Goal: Information Seeking & Learning: Learn about a topic

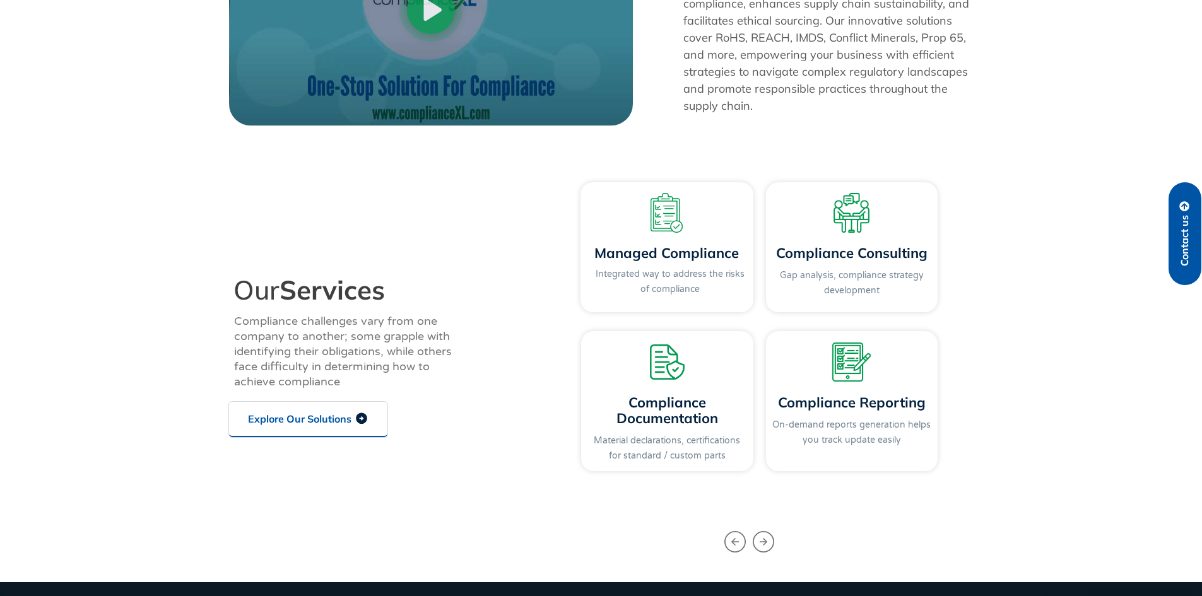
scroll to position [1262, 0]
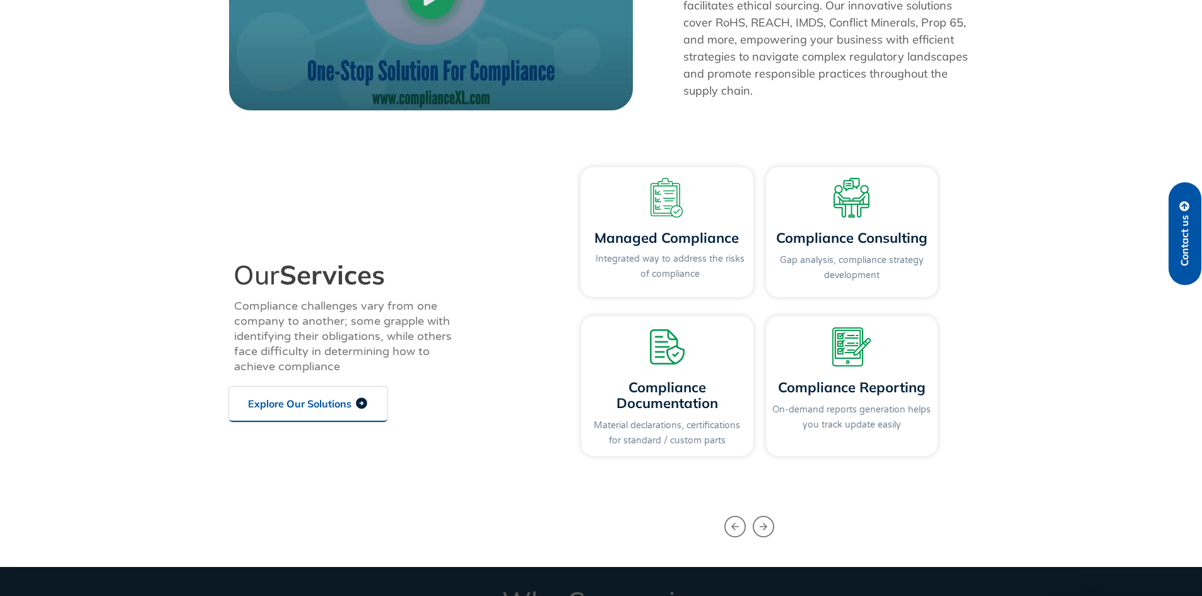
click at [331, 406] on span "Explore Our Solutions" at bounding box center [299, 404] width 103 height 10
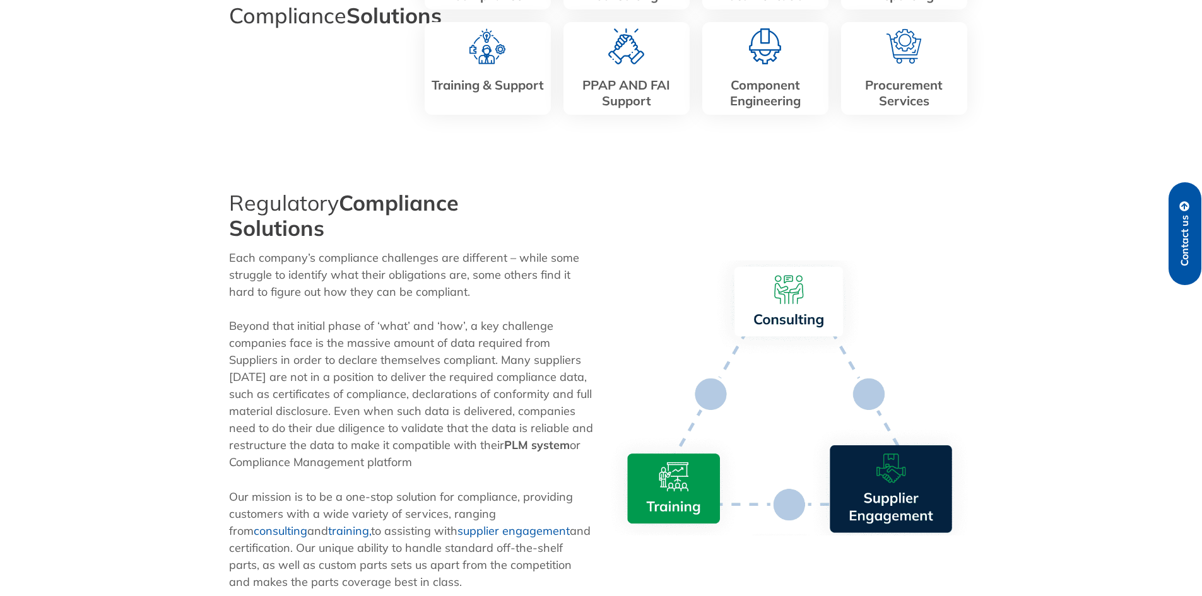
scroll to position [442, 0]
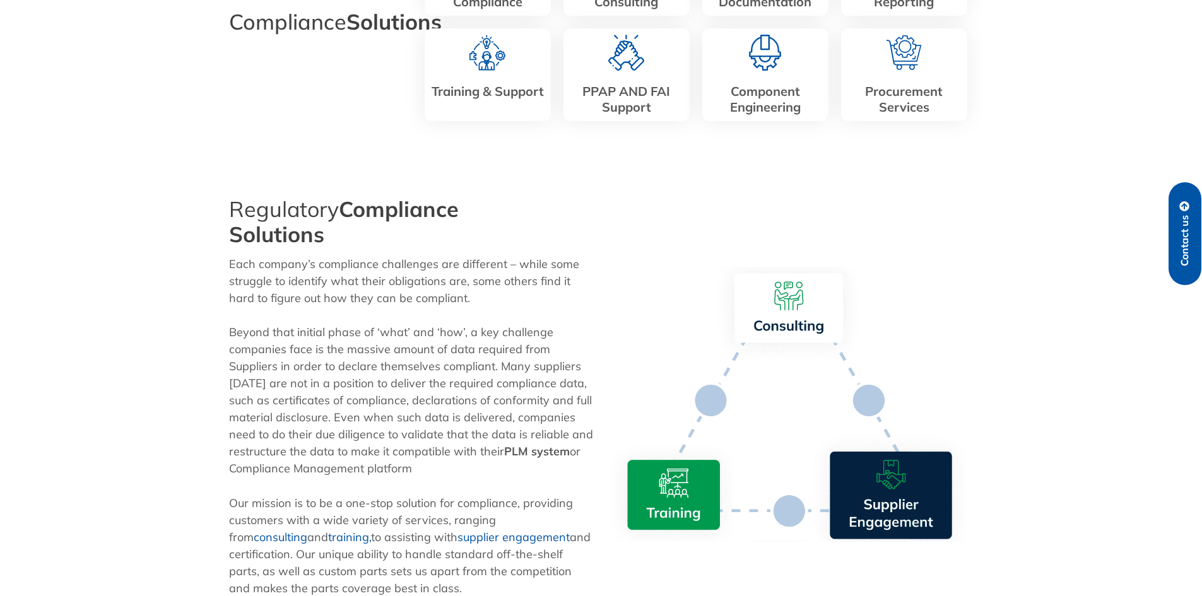
click at [632, 495] on img at bounding box center [791, 404] width 366 height 275
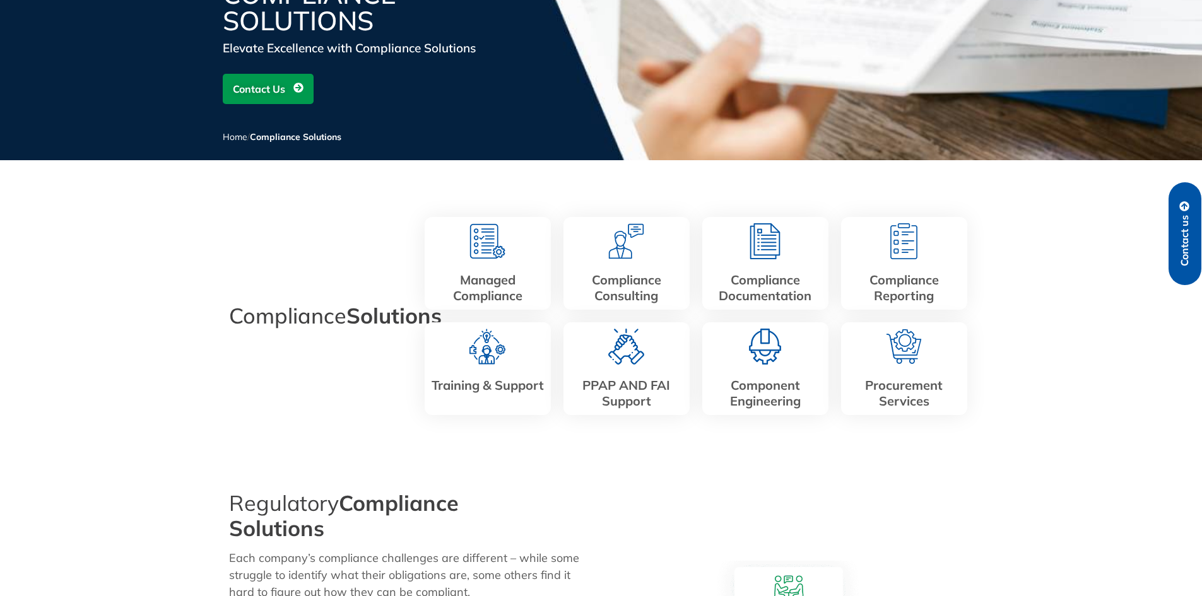
scroll to position [126, 0]
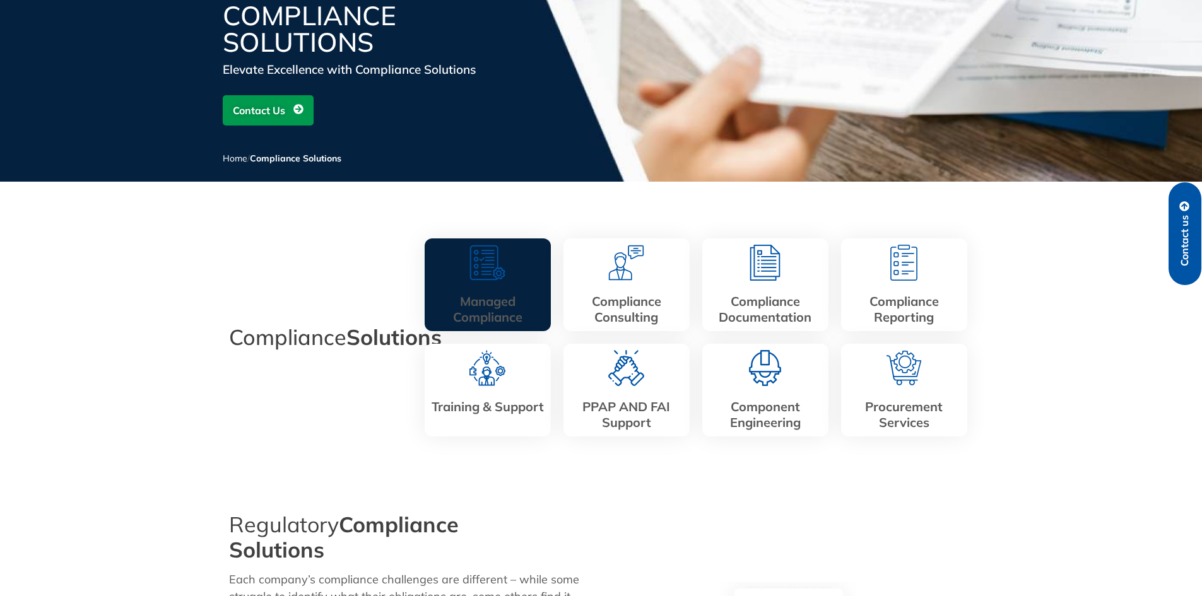
click at [513, 291] on div "Managed Compliance" at bounding box center [488, 284] width 126 height 93
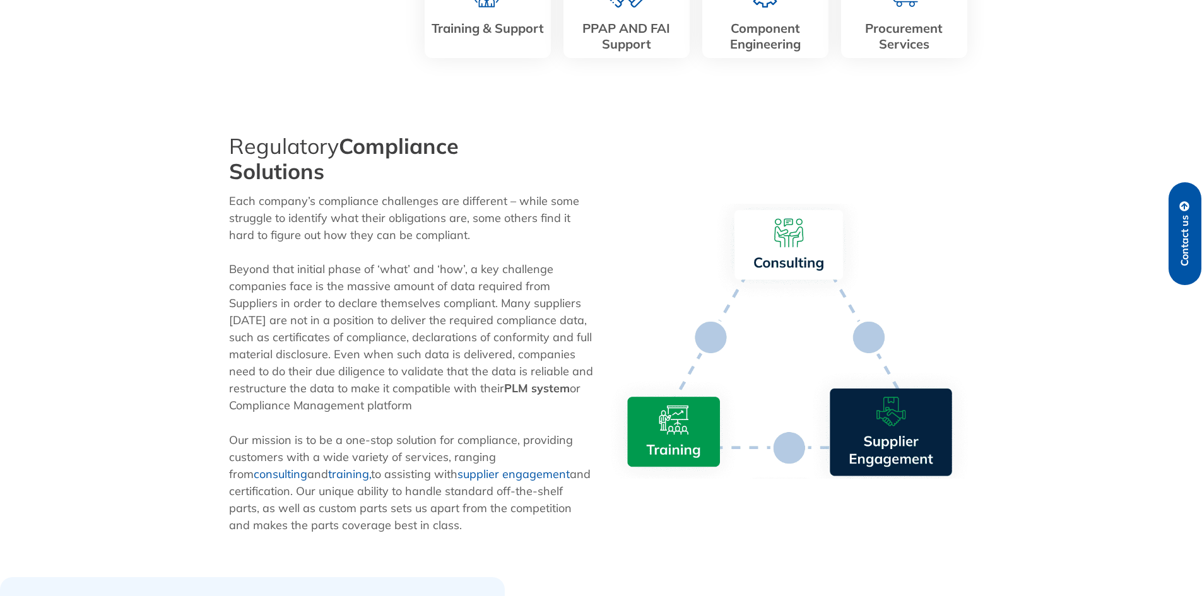
scroll to position [189, 0]
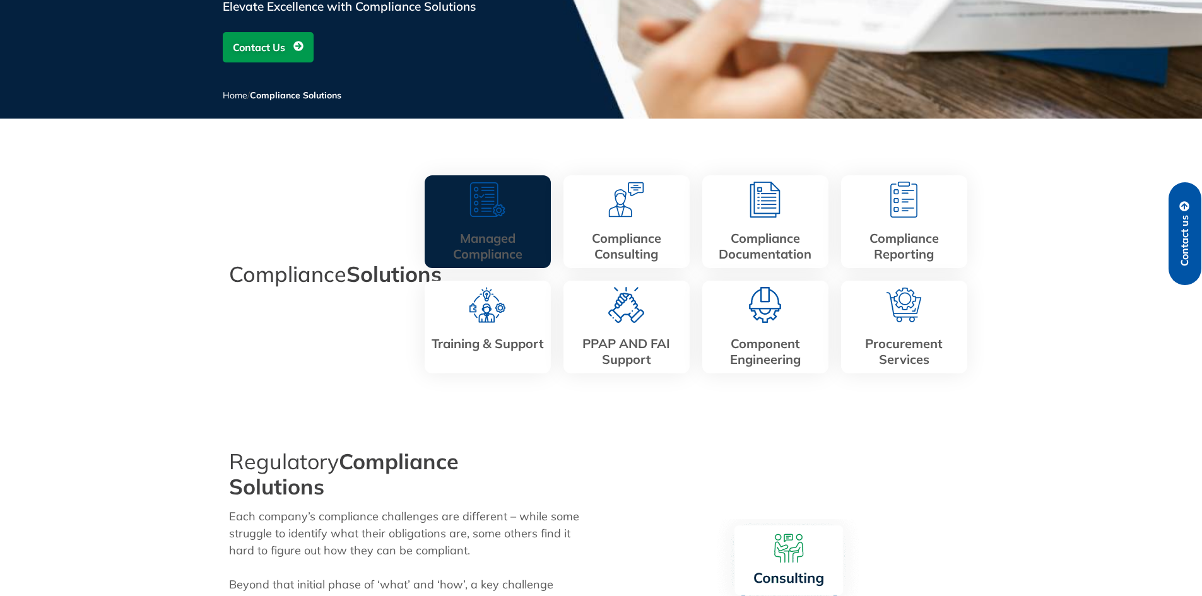
click at [509, 248] on link "Managed Compliance" at bounding box center [487, 246] width 69 height 32
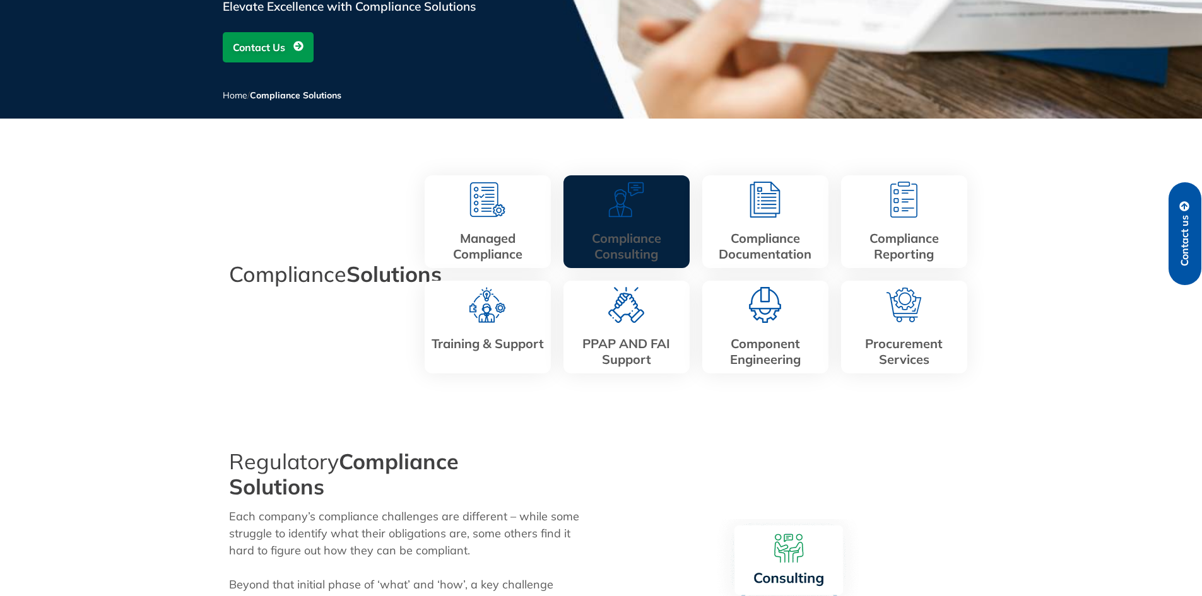
click at [611, 237] on link "Compliance Consulting" at bounding box center [626, 246] width 69 height 32
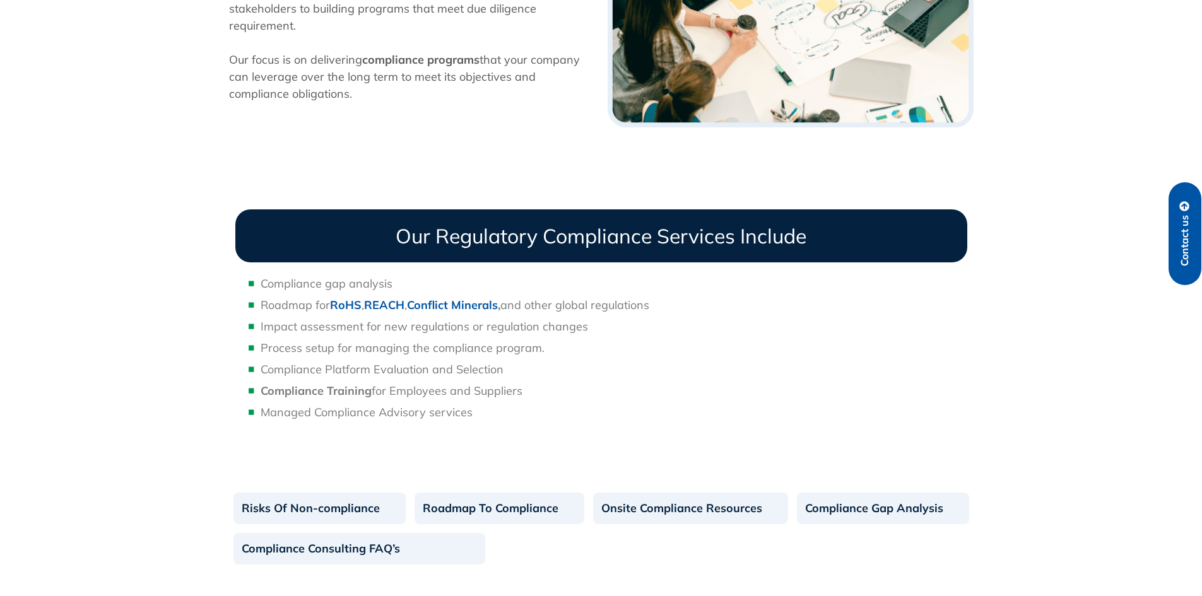
scroll to position [568, 0]
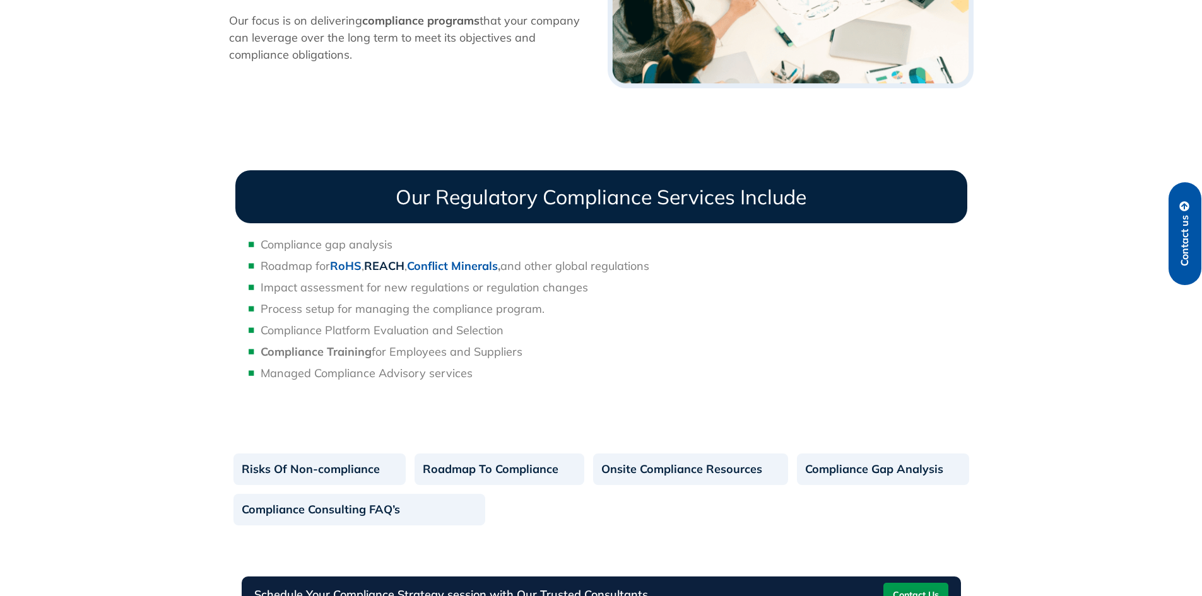
click at [393, 266] on b "REACH" at bounding box center [384, 266] width 40 height 15
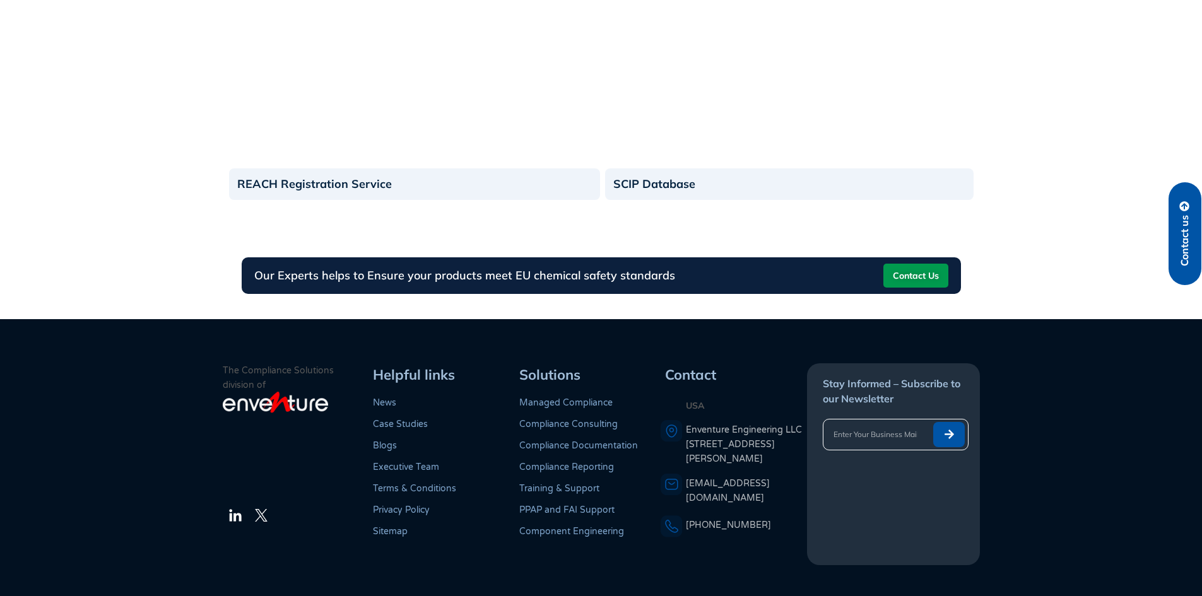
scroll to position [1534, 0]
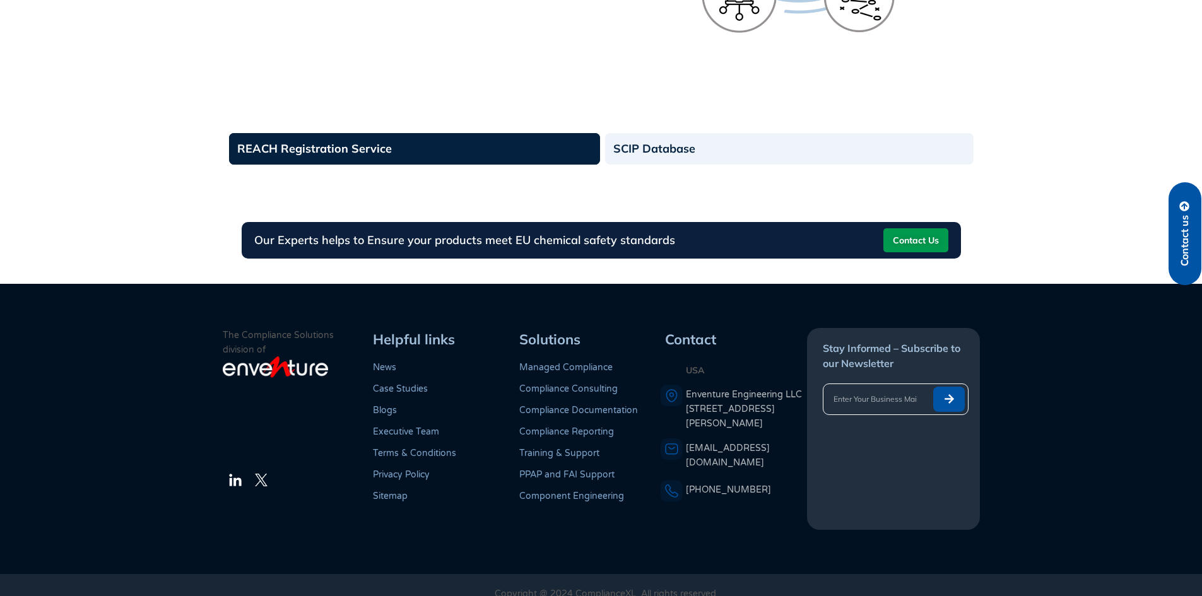
click at [464, 133] on link "REACH Registration Service" at bounding box center [414, 149] width 371 height 32
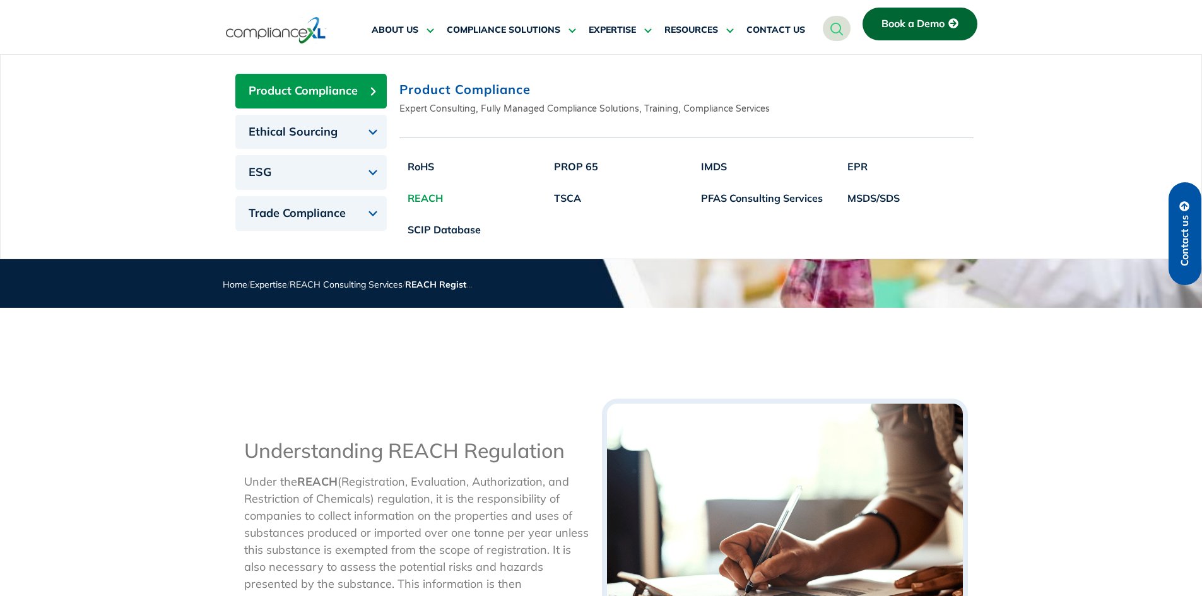
click at [418, 197] on link "REACH" at bounding box center [444, 198] width 90 height 32
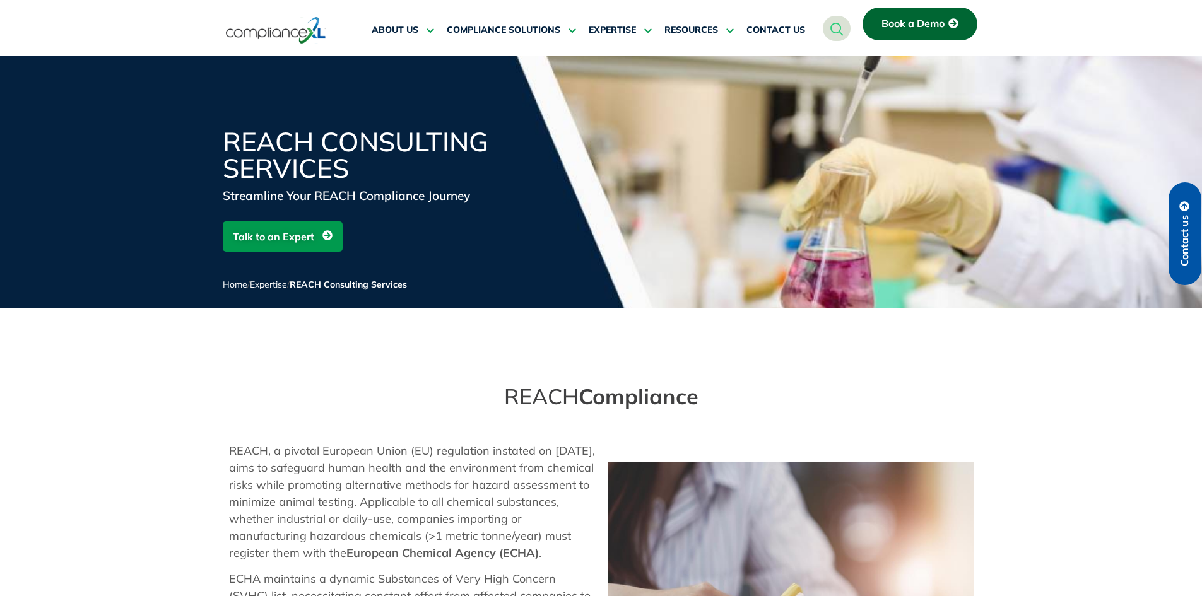
click at [414, 310] on div "REACH Consulting Services Streamline Your REACH Compliance Journey Talk to an E…" at bounding box center [601, 204] width 1202 height 297
